Goal: Information Seeking & Learning: Check status

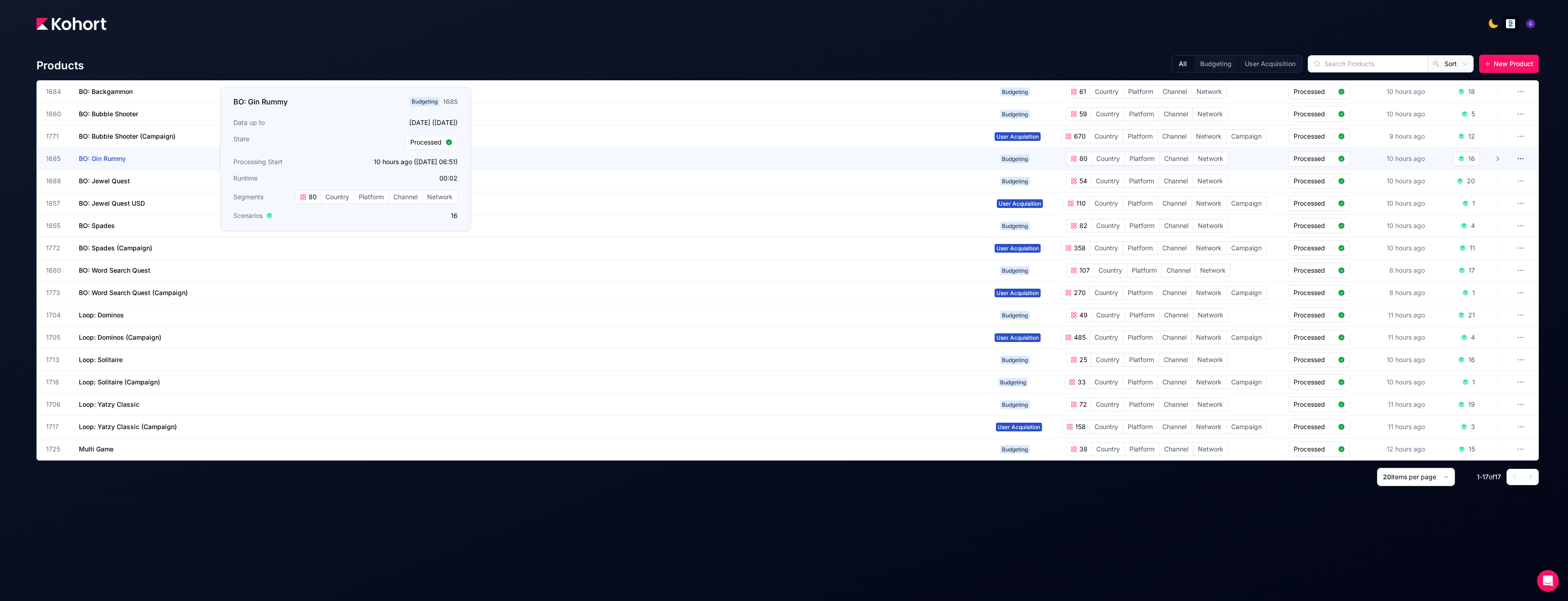
click at [121, 162] on span "BO: Gin Rummy" at bounding box center [102, 159] width 47 height 8
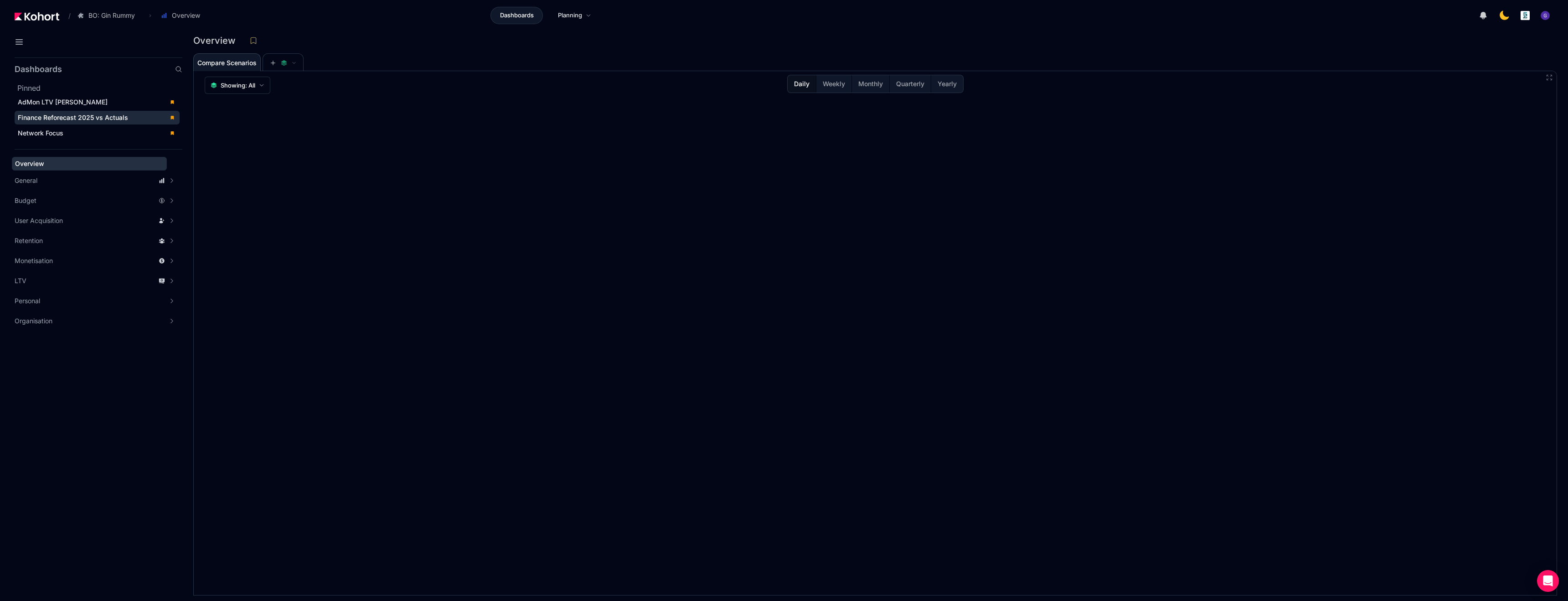
click at [75, 120] on span "Finance Reforecast 2025 vs Actuals" at bounding box center [73, 118] width 110 height 8
